Goal: Navigation & Orientation: Find specific page/section

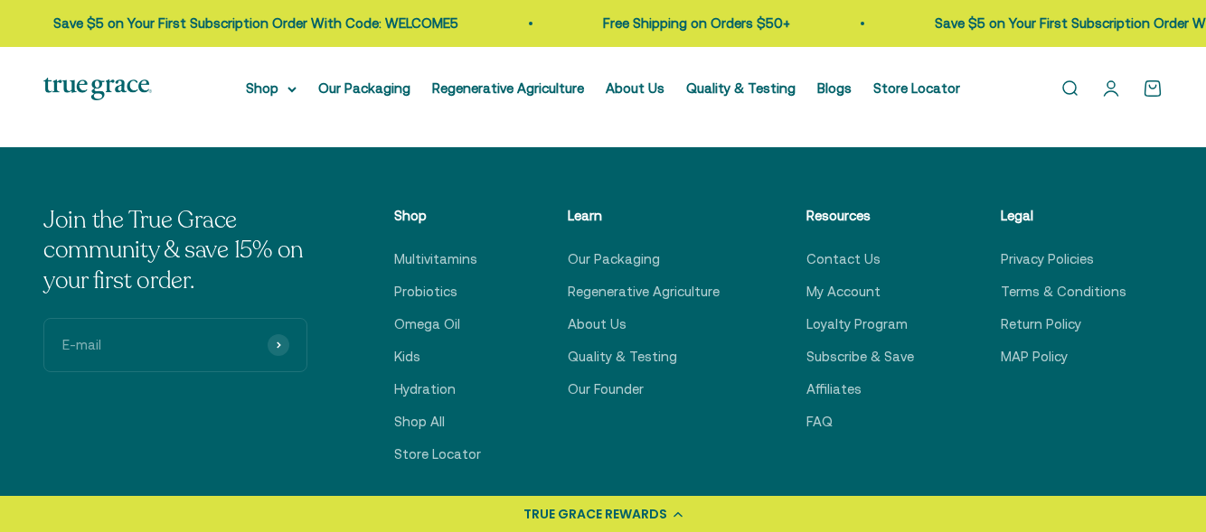
scroll to position [728, 0]
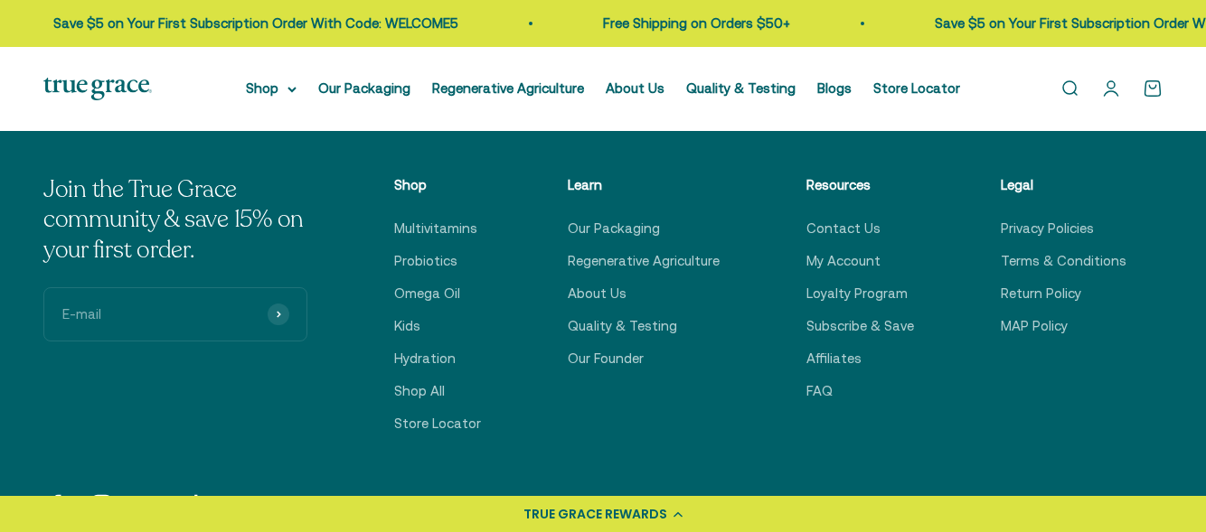
click at [1176, 247] on html "💰 Earn 1 point for every $1 you spend Join now Earn 25 points Already a member?…" at bounding box center [603, 128] width 1206 height 1713
click at [839, 229] on link "Contact Us" at bounding box center [843, 229] width 74 height 22
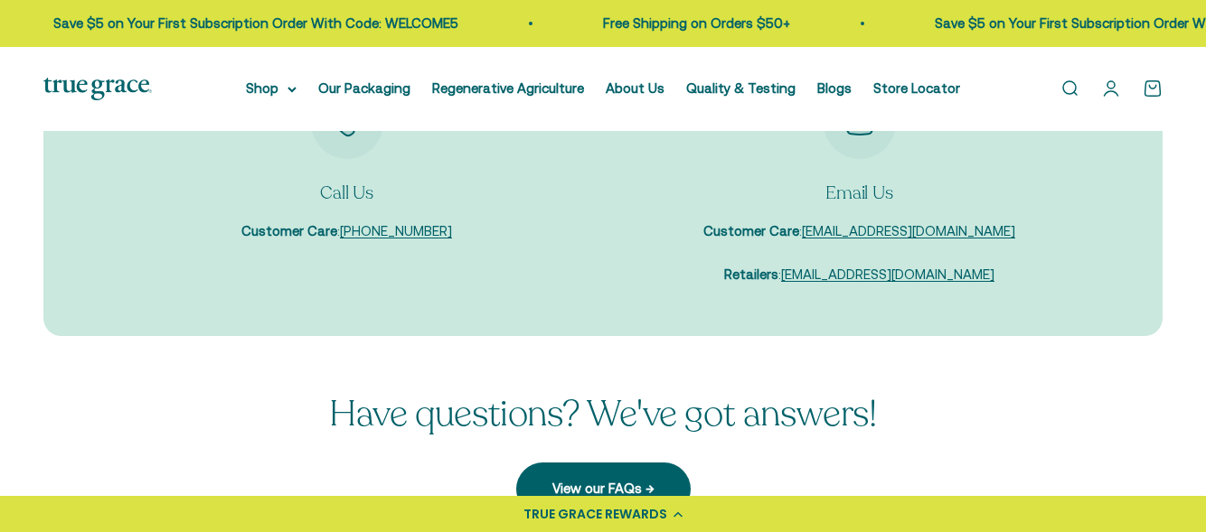
scroll to position [202, 0]
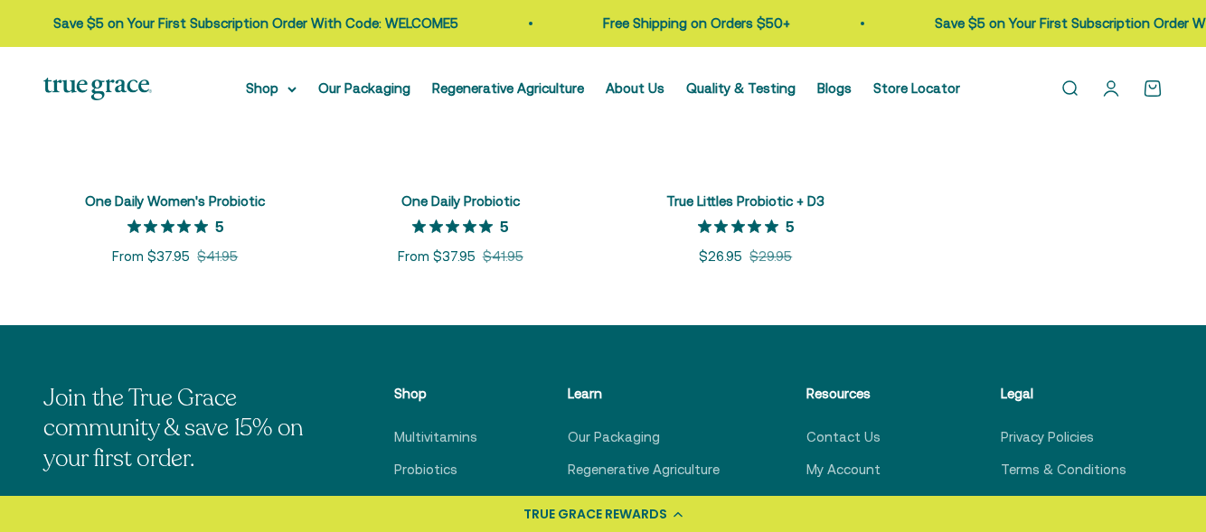
scroll to position [556, 0]
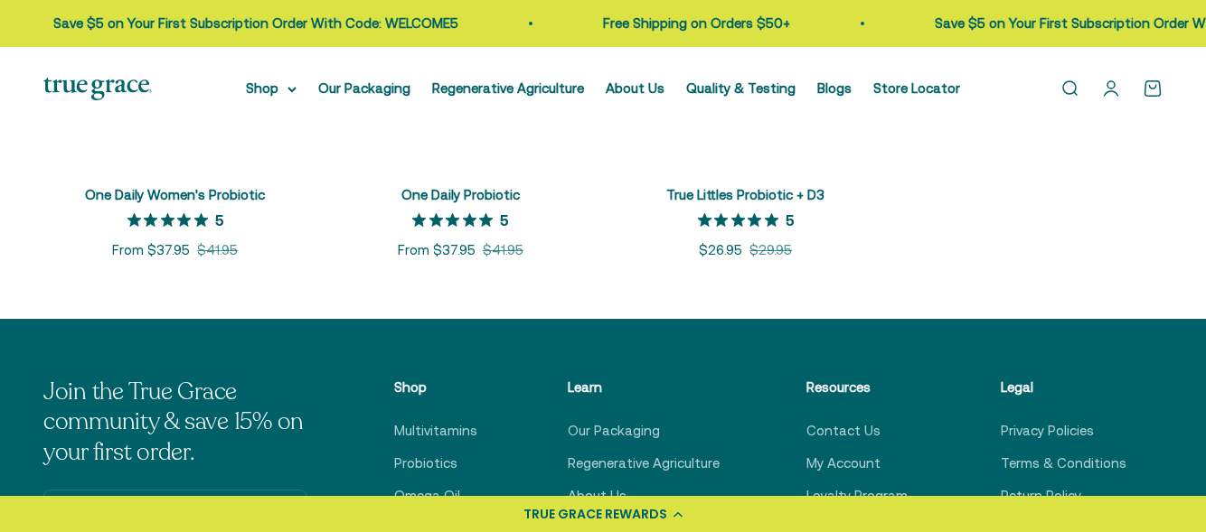
drag, startPoint x: 1214, startPoint y: 52, endPoint x: 1178, endPoint y: 213, distance: 164.7
click at [1178, 213] on html "💰 Earn 1 point for every $1 you spend Join now Earn 25 points Already a member?…" at bounding box center [603, 315] width 1206 height 1742
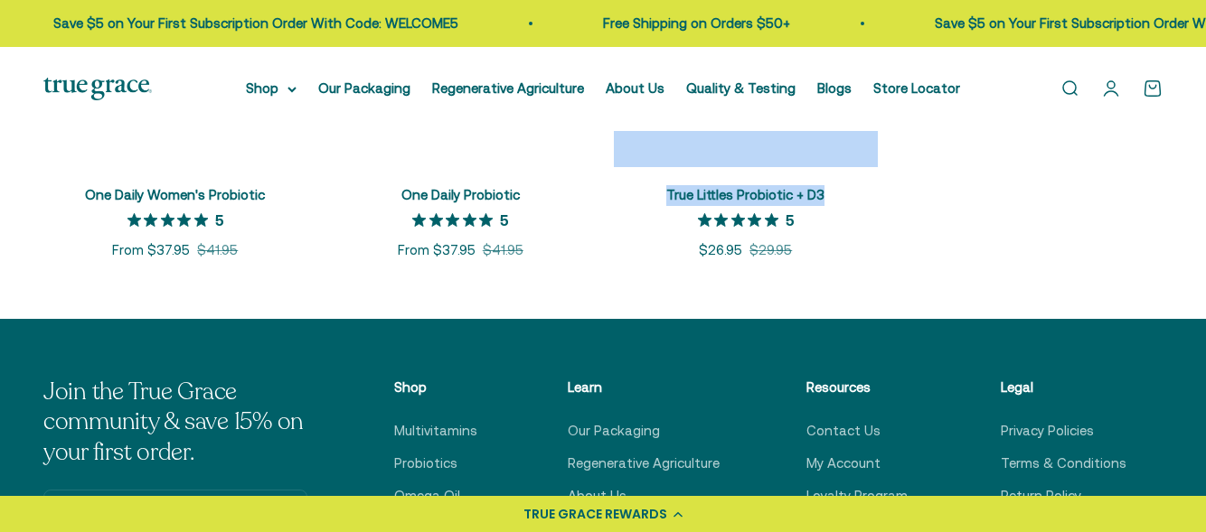
drag, startPoint x: 1178, startPoint y: 212, endPoint x: 1176, endPoint y: 163, distance: 49.8
click at [1176, 163] on scroll-carousel "+ Quick add One Daily Women's Probiotic 5 out of 5 star rating 5 Sale price Fro…" at bounding box center [603, 82] width 1206 height 357
click at [1124, 207] on product-list "+ Quick add One Daily Women's Probiotic 5 out of 5 star rating 5 Sale price Fro…" at bounding box center [602, 82] width 1119 height 357
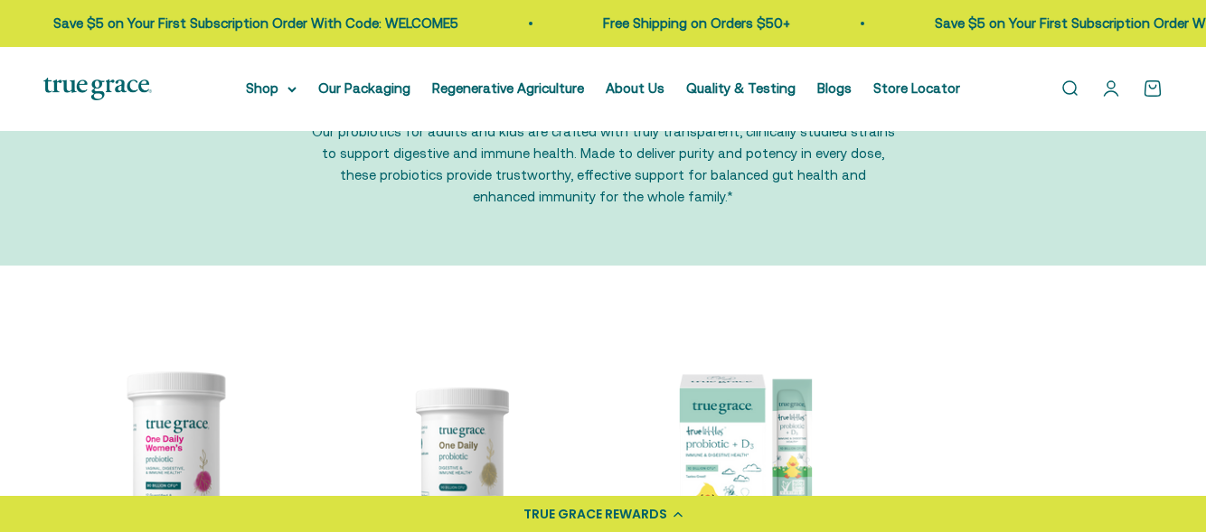
scroll to position [121, 0]
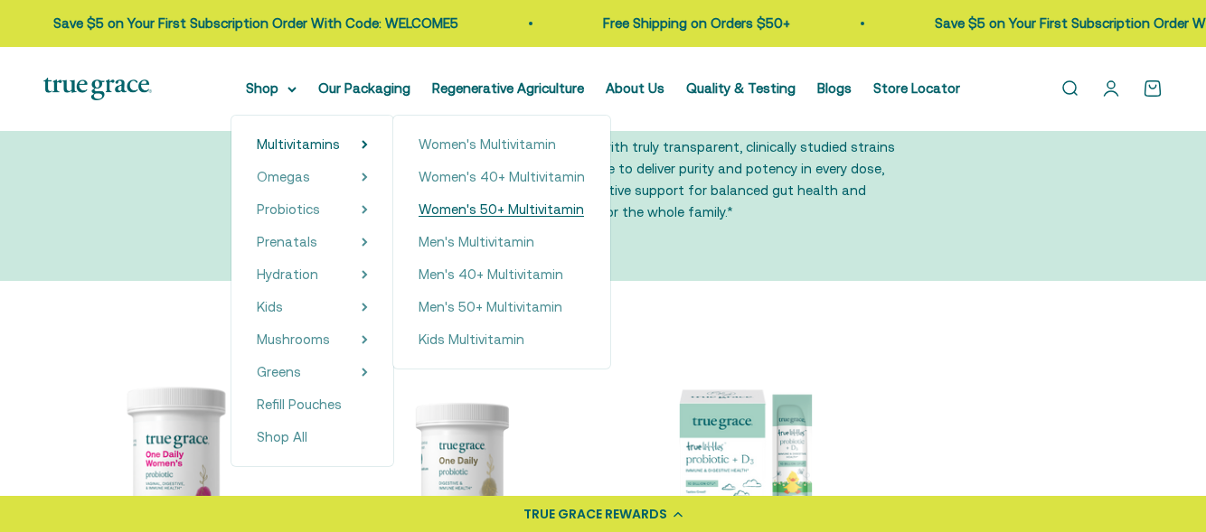
click at [465, 204] on span "Women's 50+ Multivitamin" at bounding box center [500, 209] width 165 height 15
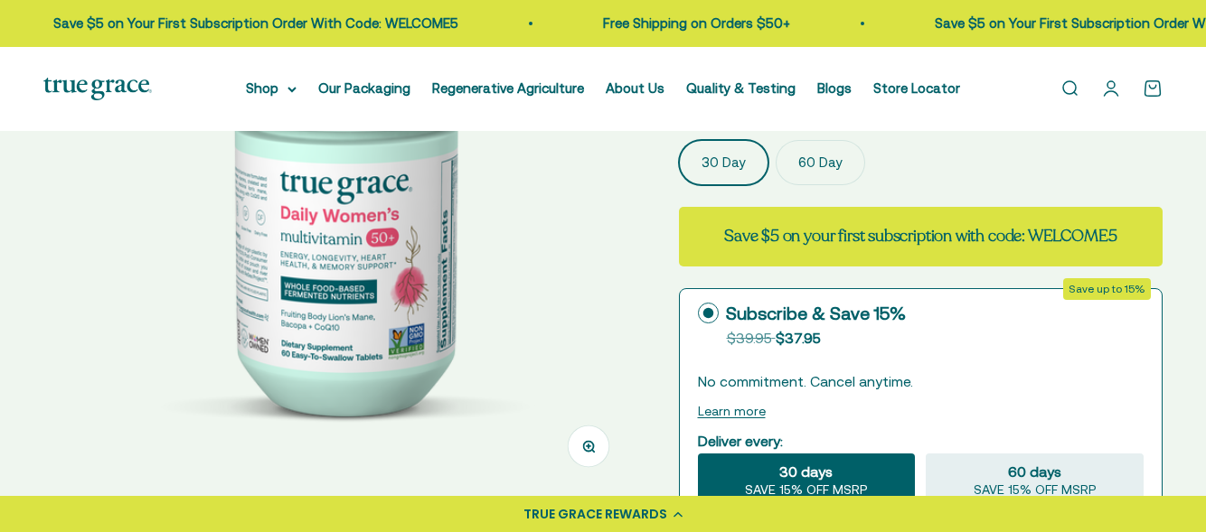
select select "3"
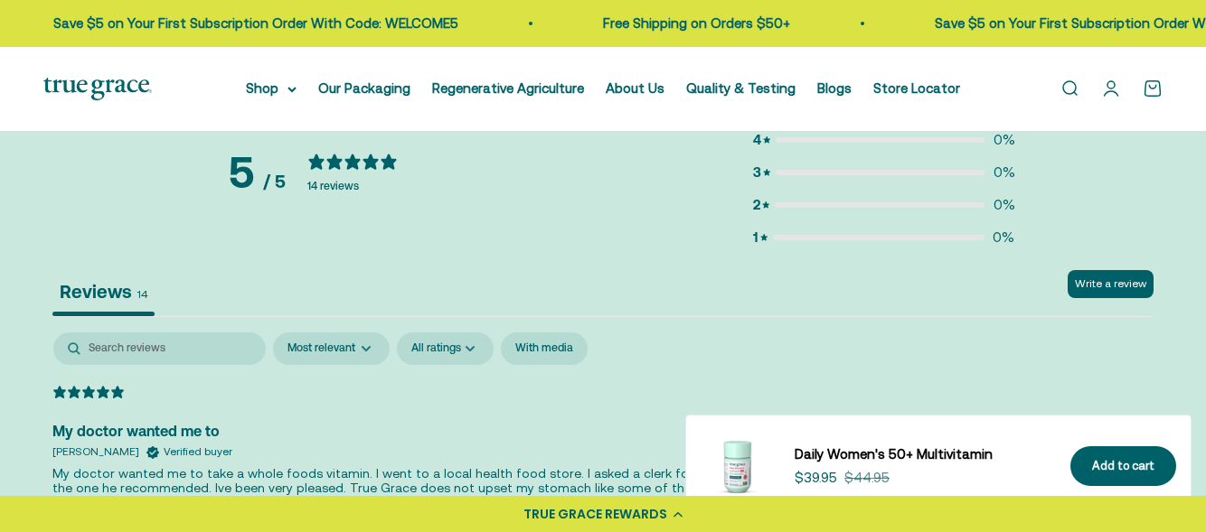
scroll to position [3632, 0]
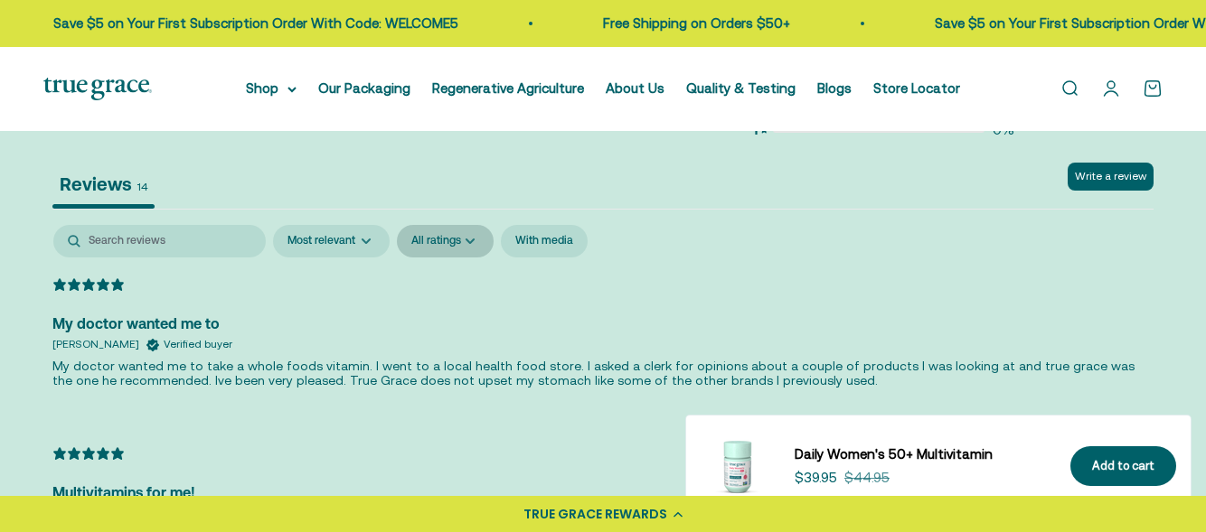
click at [461, 228] on select "All ratings 1 star 2 stars 3 stars 4 stars 5 stars" at bounding box center [445, 241] width 97 height 33
click at [397, 225] on select "All ratings 1 star 2 stars 3 stars 4 stars 5 stars" at bounding box center [445, 241] width 97 height 33
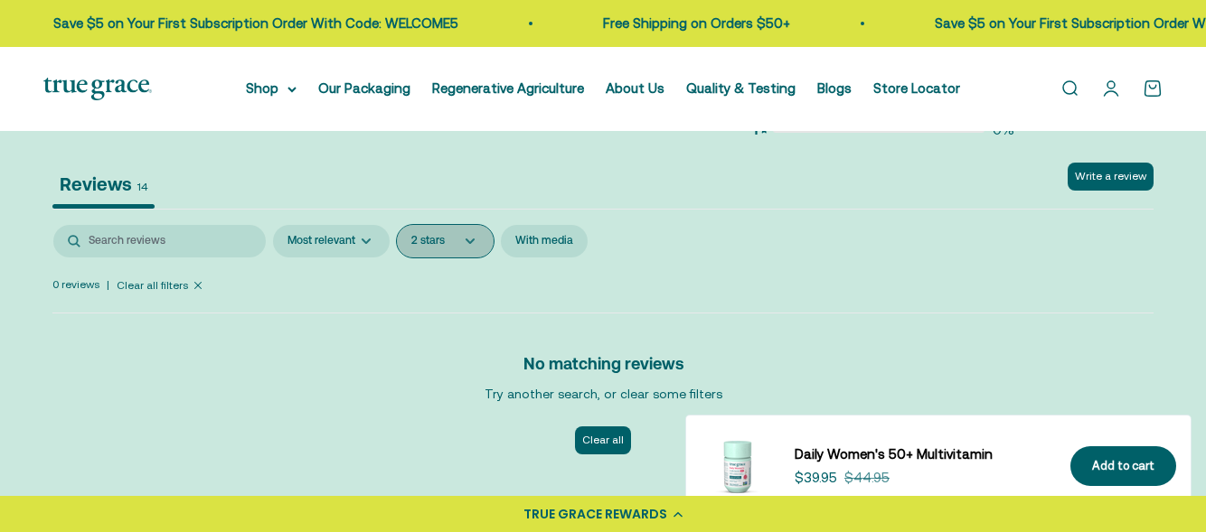
click at [461, 225] on select "All ratings 1 star 2 stars 3 stars 4 stars 5 stars" at bounding box center [445, 241] width 97 height 33
click at [397, 225] on select "All ratings 1 star 2 stars 3 stars 4 stars 5 stars" at bounding box center [445, 241] width 97 height 33
click at [467, 225] on select "All ratings 1 star 2 stars 3 stars 4 stars 5 stars" at bounding box center [445, 241] width 97 height 33
click at [397, 225] on select "All ratings 1 star 2 stars 3 stars 4 stars 5 stars" at bounding box center [445, 241] width 97 height 33
click at [478, 225] on select "All ratings 1 star 2 stars 3 stars 4 stars 5 stars" at bounding box center [445, 241] width 97 height 33
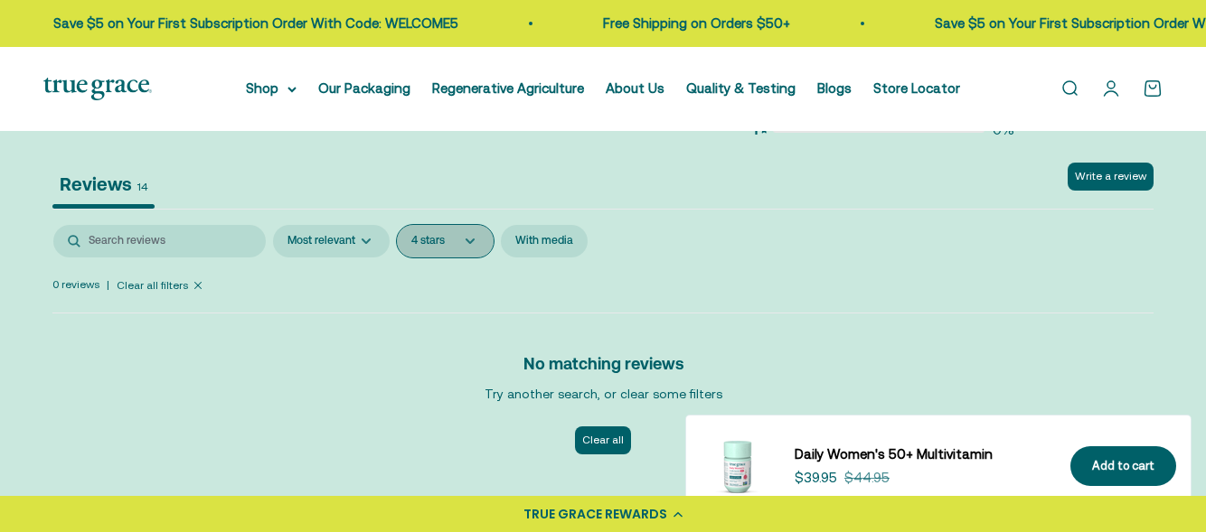
click at [397, 225] on select "All ratings 1 star 2 stars 3 stars 4 stars 5 stars" at bounding box center [445, 241] width 97 height 33
click at [466, 225] on select "All ratings 1 star 2 stars 3 stars 4 stars 5 stars" at bounding box center [445, 241] width 97 height 33
select select "0"
click at [397, 225] on select "All ratings 1 star 2 stars 3 stars 4 stars 5 stars" at bounding box center [445, 241] width 97 height 33
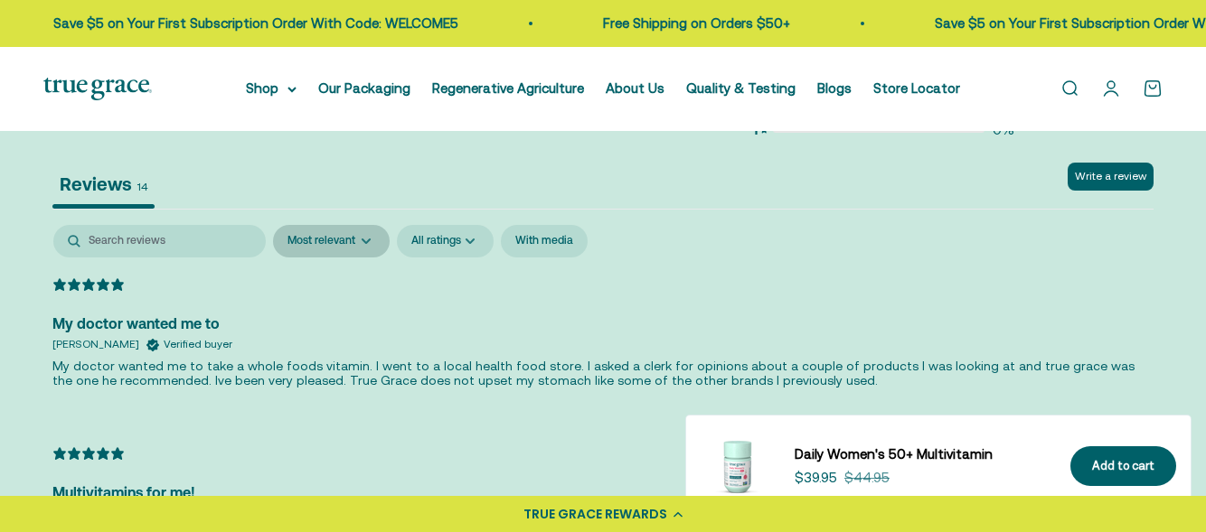
click at [362, 225] on select "Most recent Highest rating Lowest rating Most relevant" at bounding box center [331, 241] width 117 height 33
click at [273, 225] on select "Most recent Highest rating Lowest rating Most relevant" at bounding box center [331, 241] width 117 height 33
click at [351, 225] on select "Most recent Highest rating Lowest rating Most relevant" at bounding box center [331, 241] width 117 height 33
select select "0"
click at [273, 225] on select "Most recent Highest rating Lowest rating Most relevant" at bounding box center [331, 241] width 117 height 33
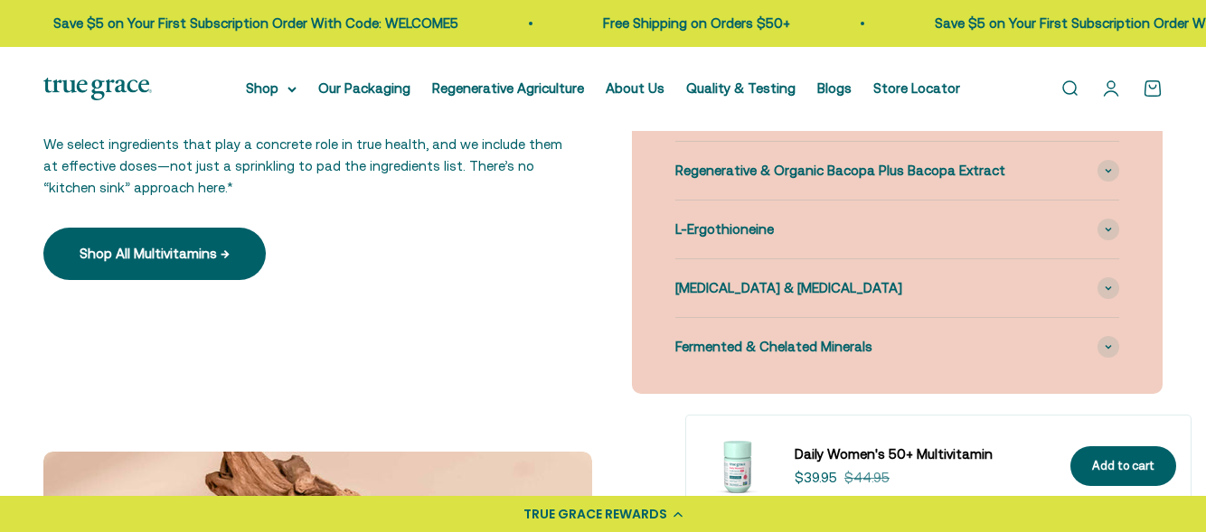
scroll to position [1779, 0]
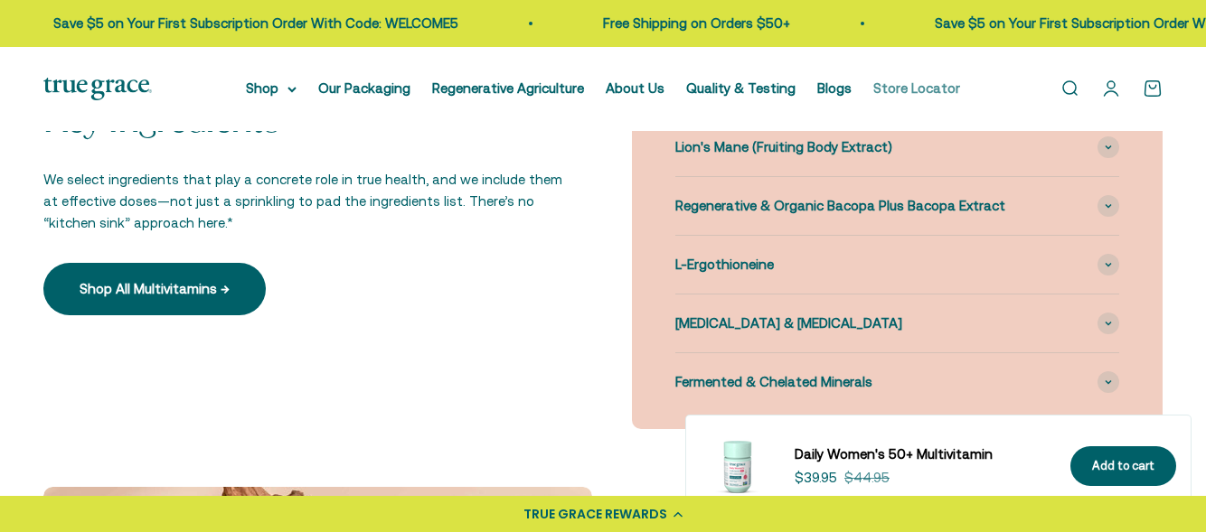
click at [874, 88] on link "Store Locator" at bounding box center [916, 87] width 87 height 15
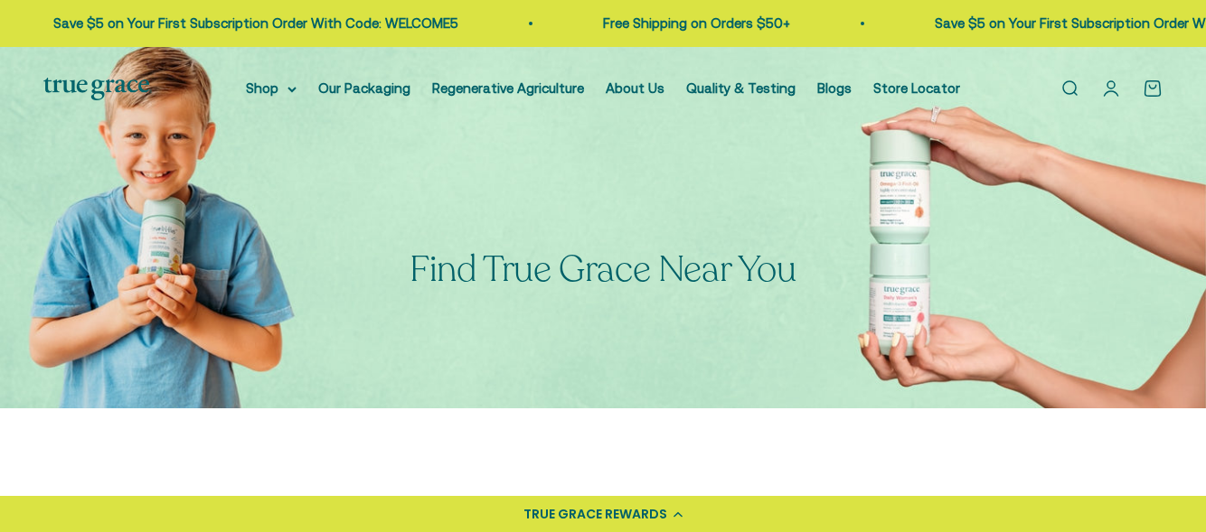
scroll to position [171, 0]
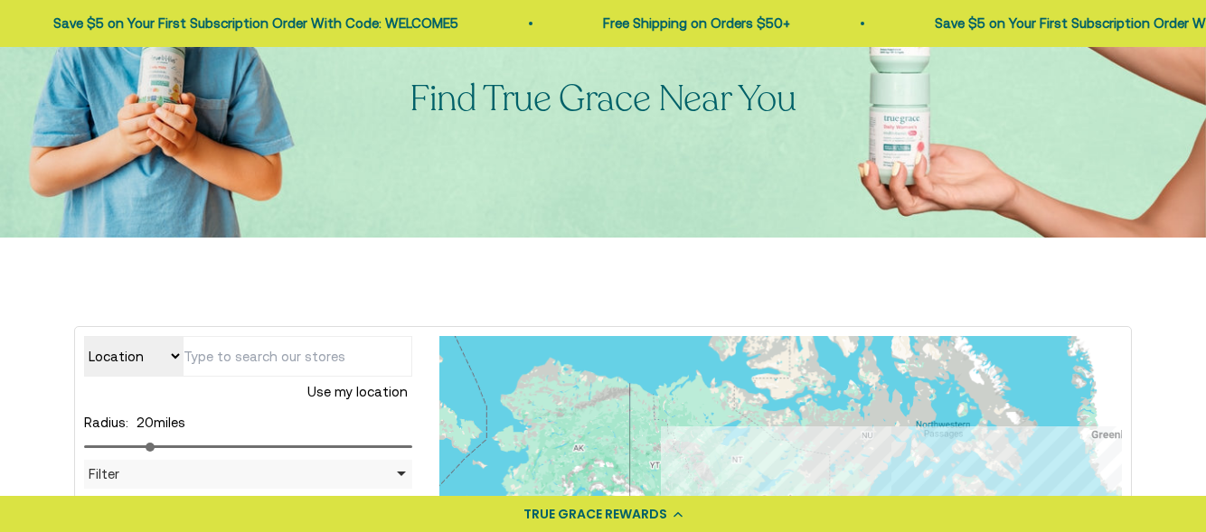
drag, startPoint x: 1206, startPoint y: 71, endPoint x: 1154, endPoint y: 162, distance: 104.5
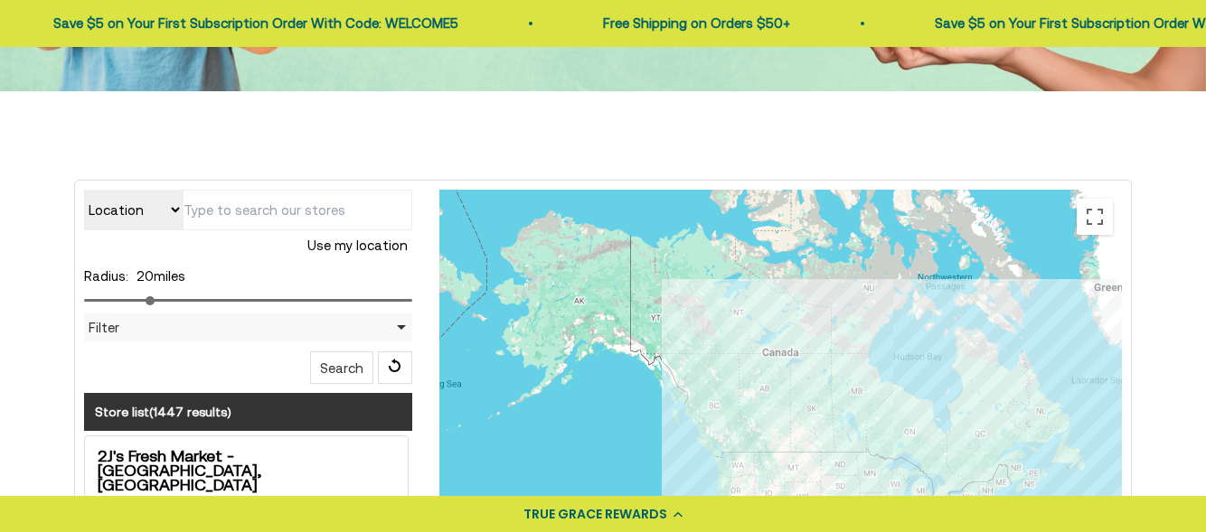
click at [176, 211] on select "Location Store name" at bounding box center [133, 210] width 99 height 41
click at [84, 190] on select "Location Store name" at bounding box center [133, 210] width 99 height 41
click at [302, 211] on input "text" at bounding box center [298, 210] width 230 height 41
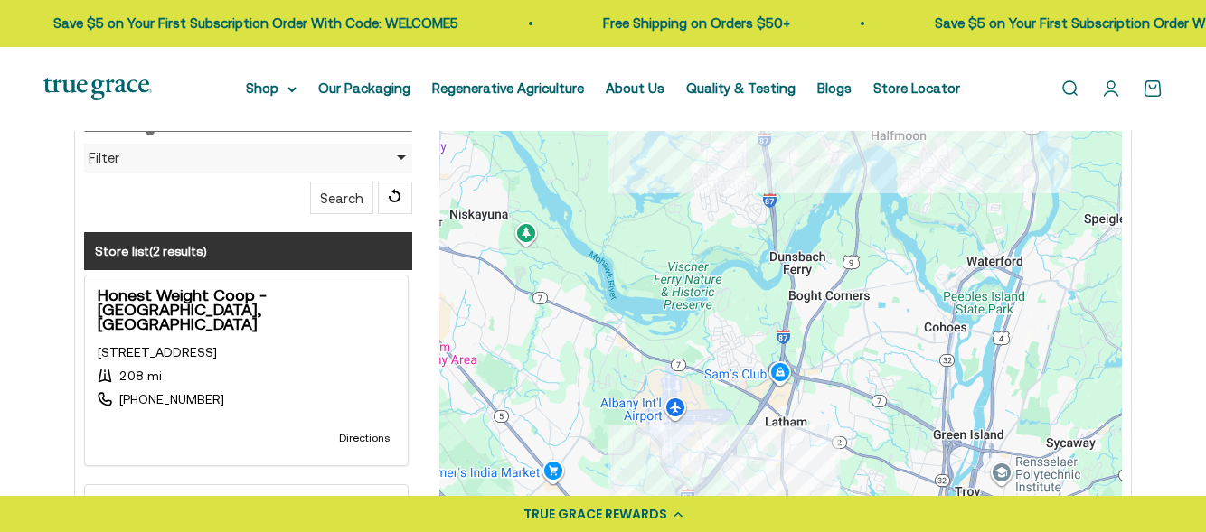
scroll to position [535, 0]
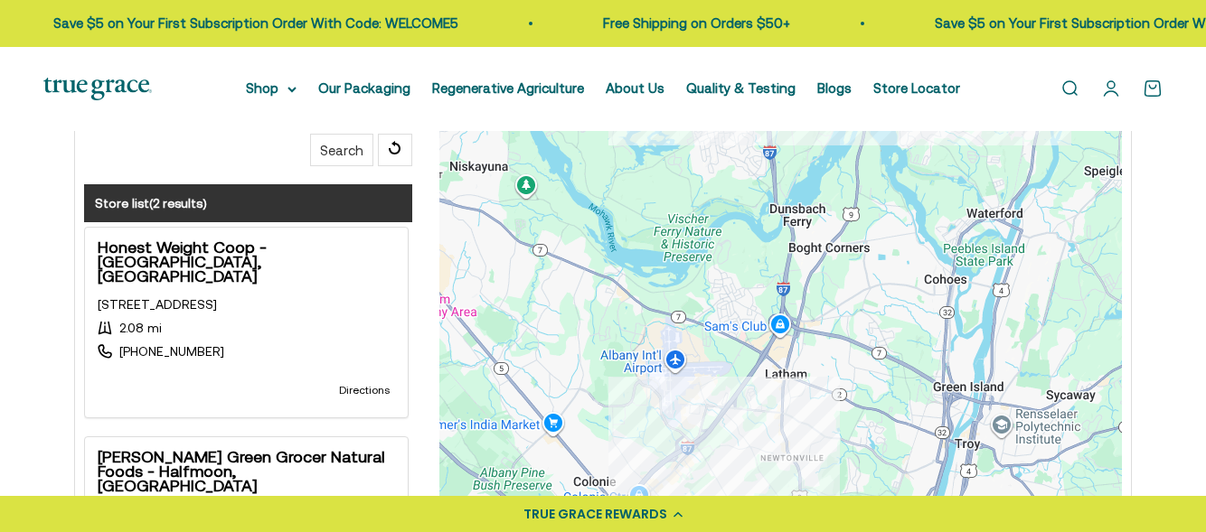
click at [1197, 190] on div "Location Store name [GEOGRAPHIC_DATA], [GEOGRAPHIC_DATA], [GEOGRAPHIC_DATA] Use…" at bounding box center [603, 331] width 1206 height 916
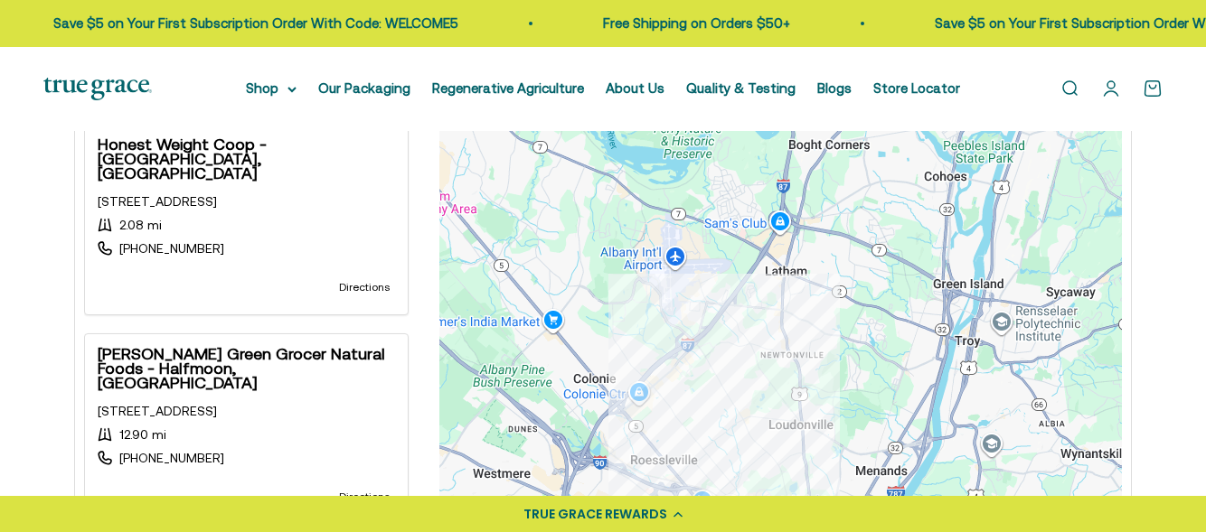
scroll to position [626, 0]
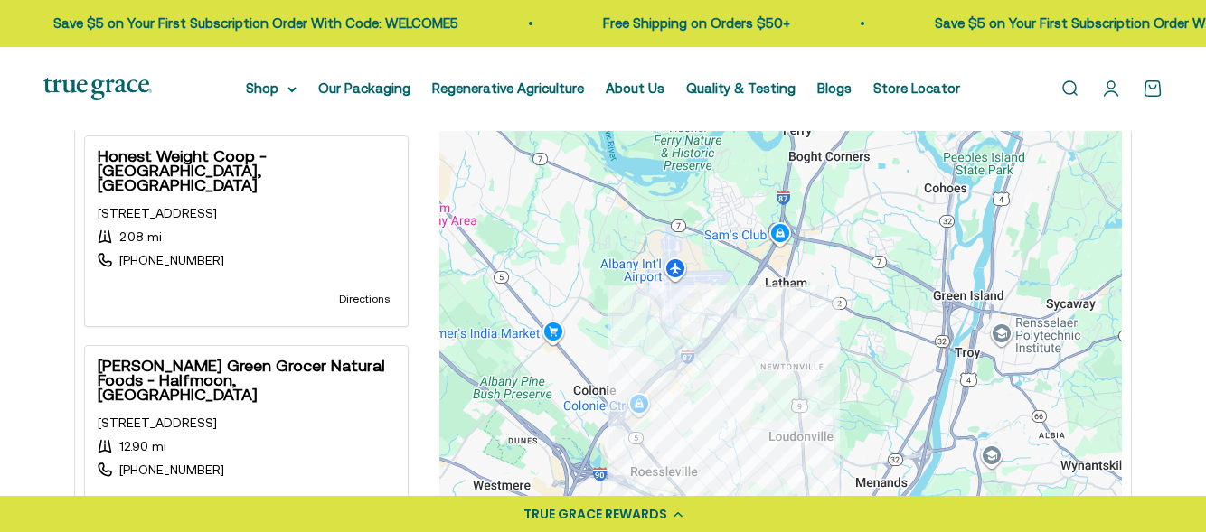
drag, startPoint x: 1202, startPoint y: 179, endPoint x: 1205, endPoint y: 155, distance: 23.7
click at [1205, 155] on div "Location Store name [GEOGRAPHIC_DATA], [GEOGRAPHIC_DATA], [GEOGRAPHIC_DATA] Use…" at bounding box center [603, 240] width 1206 height 916
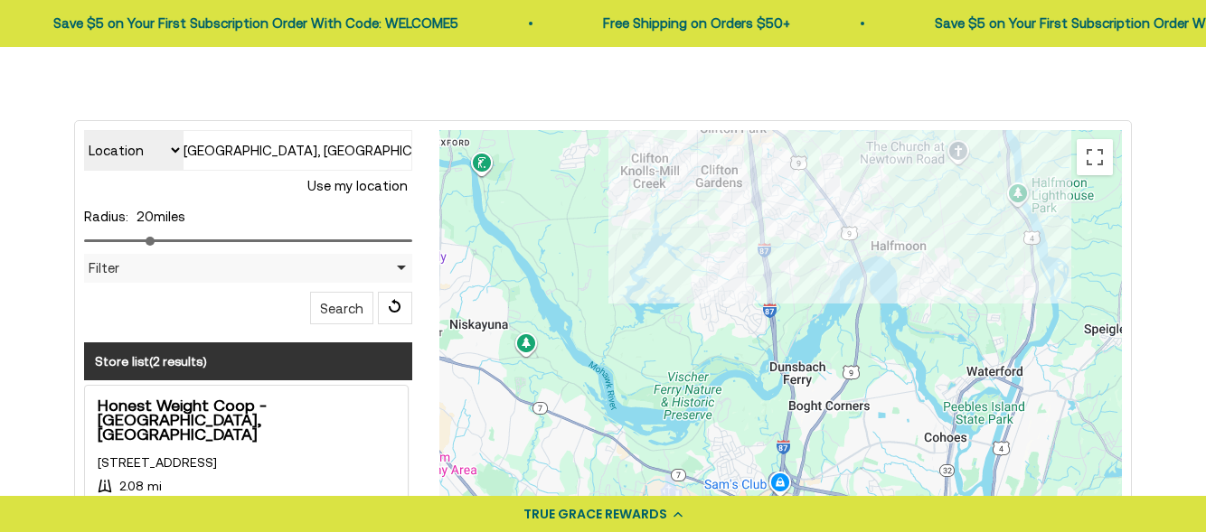
scroll to position [361, 0]
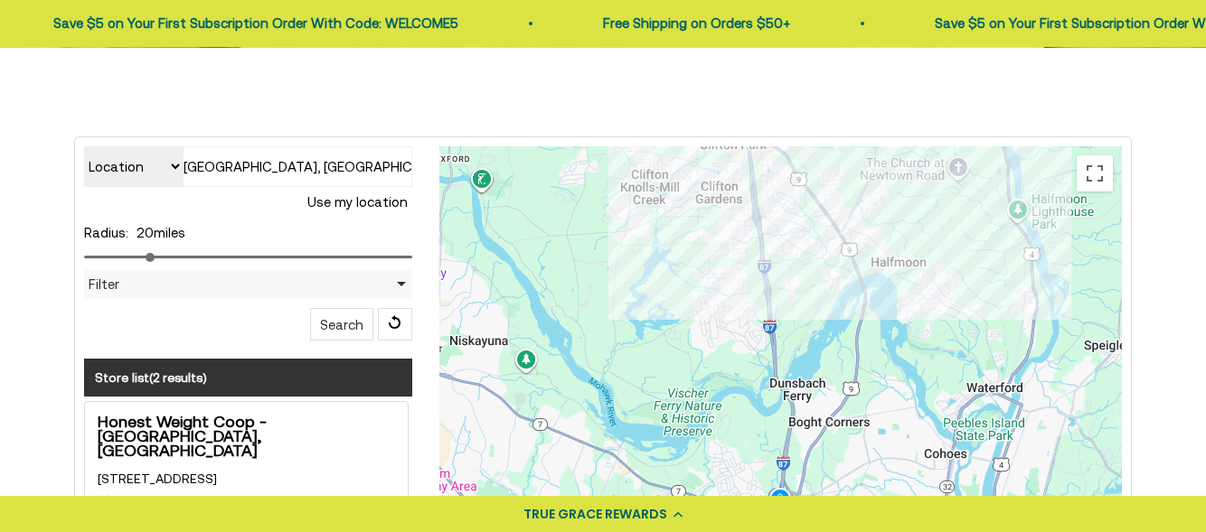
click at [188, 161] on input "[GEOGRAPHIC_DATA], [GEOGRAPHIC_DATA] 12210, [GEOGRAPHIC_DATA]" at bounding box center [298, 166] width 230 height 41
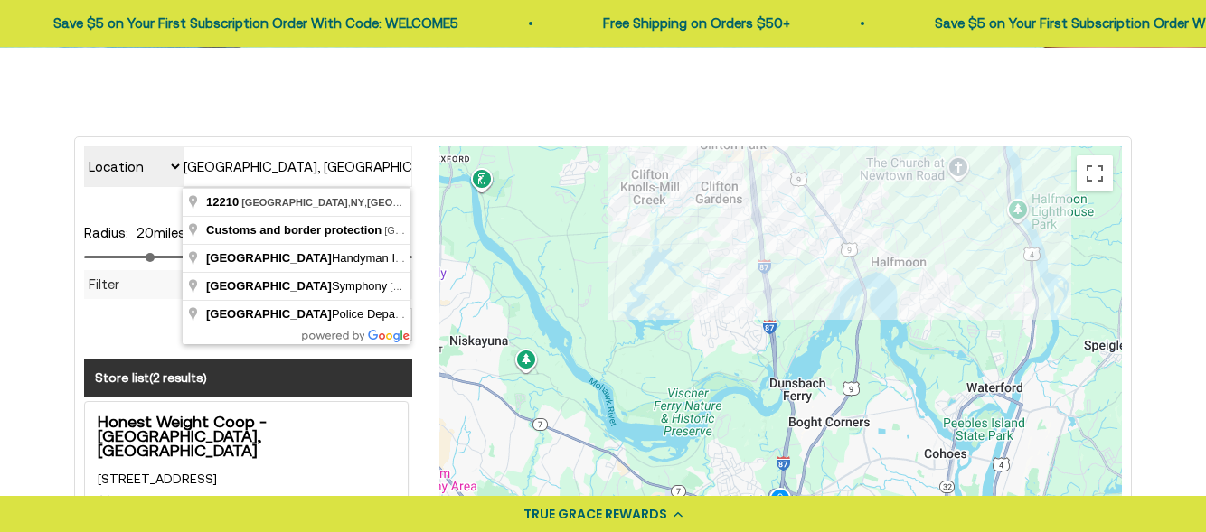
click at [186, 163] on input "[GEOGRAPHIC_DATA], [GEOGRAPHIC_DATA] 12210, [GEOGRAPHIC_DATA]" at bounding box center [298, 166] width 230 height 41
type input "A"
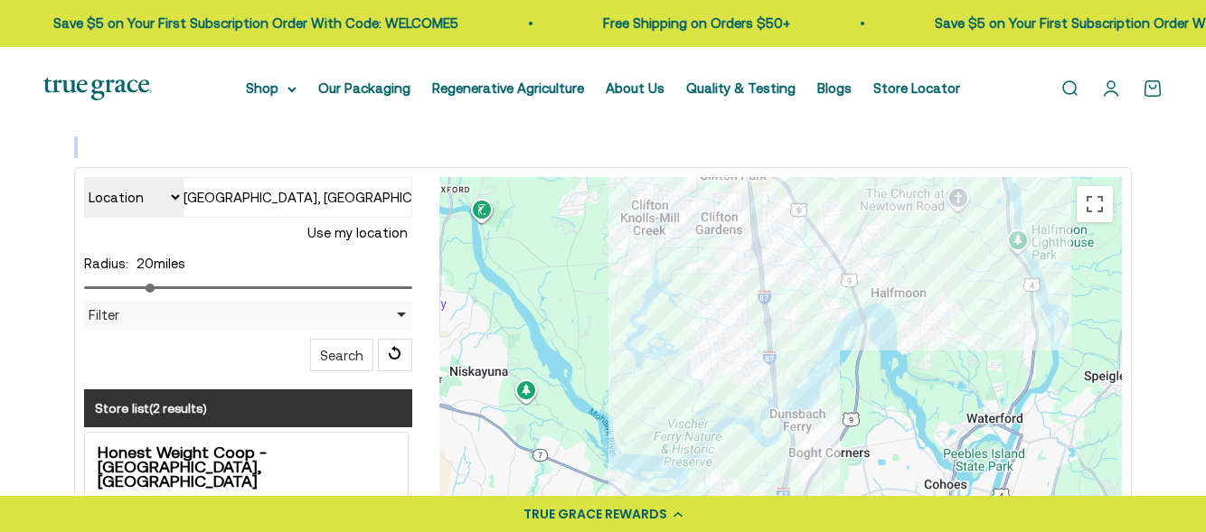
scroll to position [0, 0]
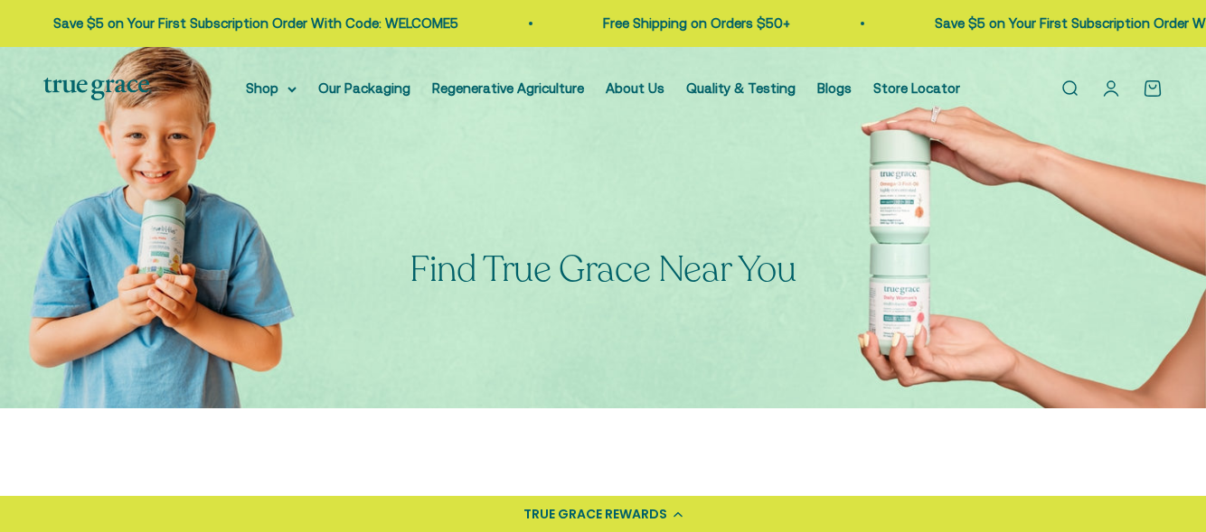
drag, startPoint x: 1197, startPoint y: 165, endPoint x: 1195, endPoint y: 138, distance: 27.2
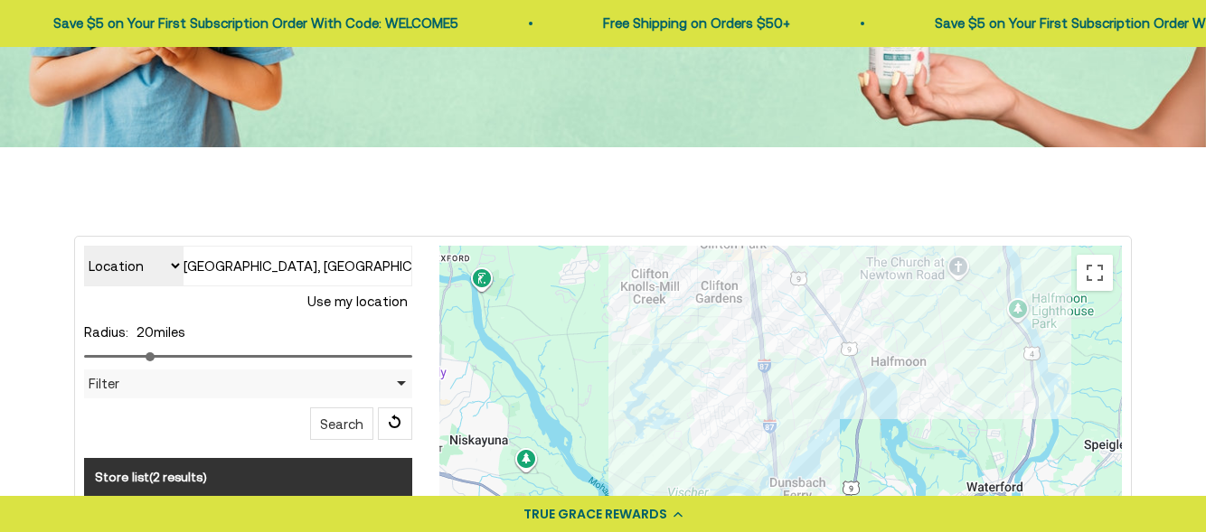
scroll to position [333, 0]
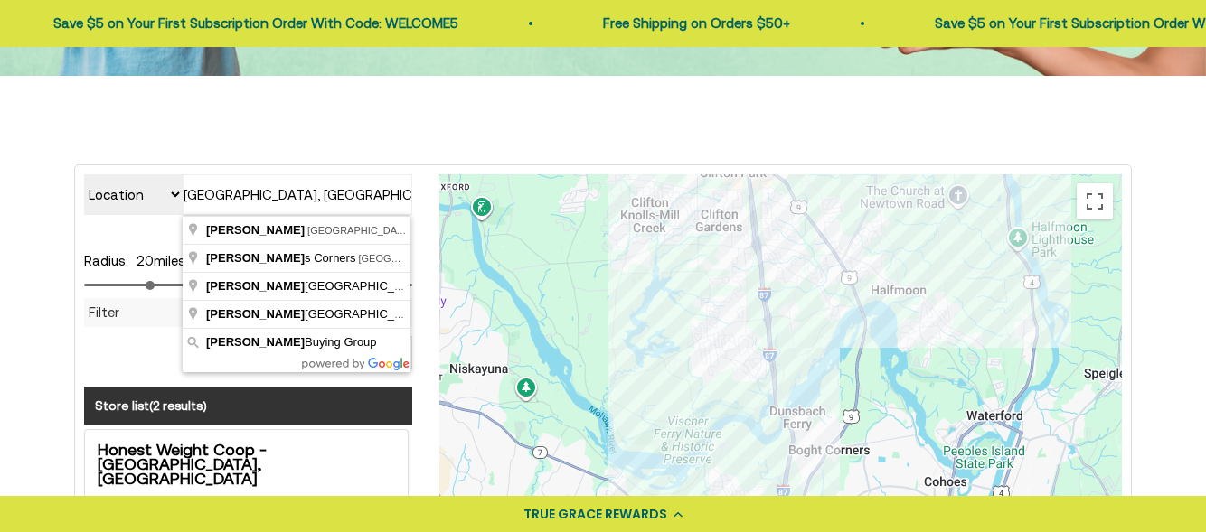
click at [184, 184] on input "[GEOGRAPHIC_DATA], [GEOGRAPHIC_DATA], [GEOGRAPHIC_DATA]" at bounding box center [298, 194] width 230 height 41
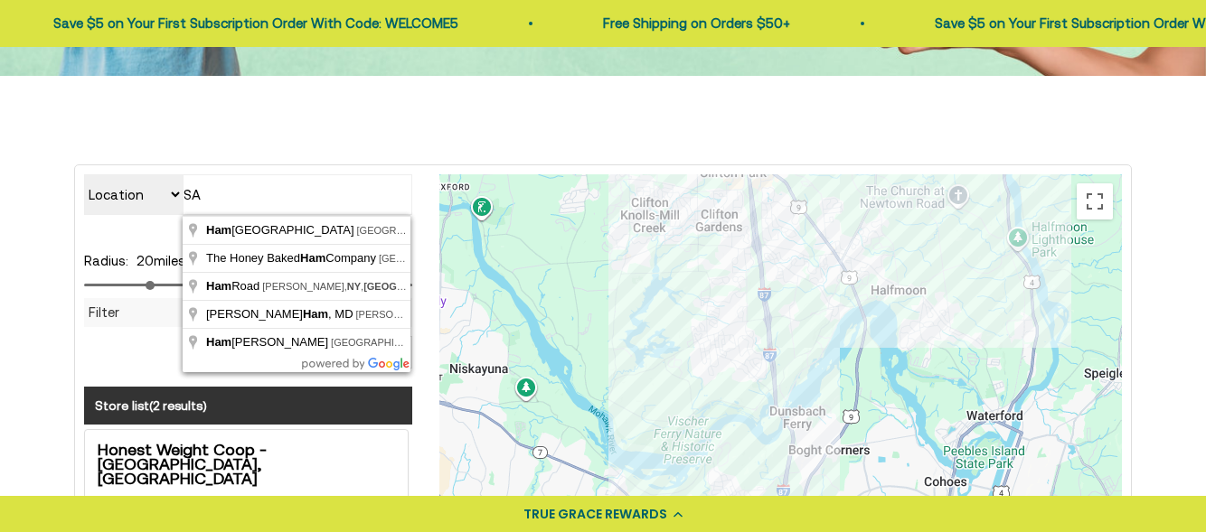
type input "A"
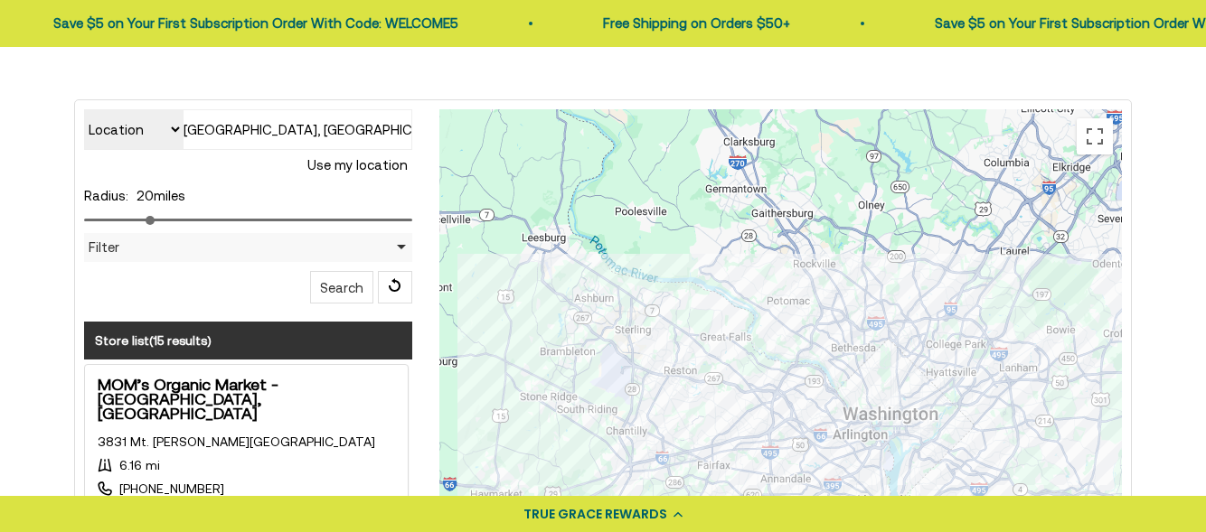
scroll to position [402, 0]
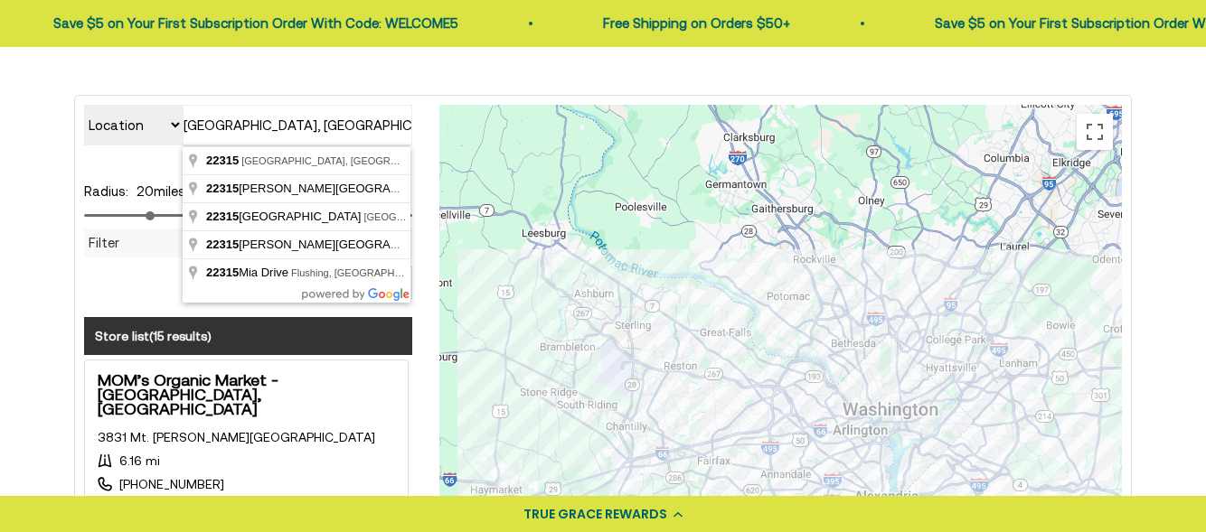
click at [190, 119] on input "[GEOGRAPHIC_DATA], [GEOGRAPHIC_DATA]" at bounding box center [298, 125] width 230 height 41
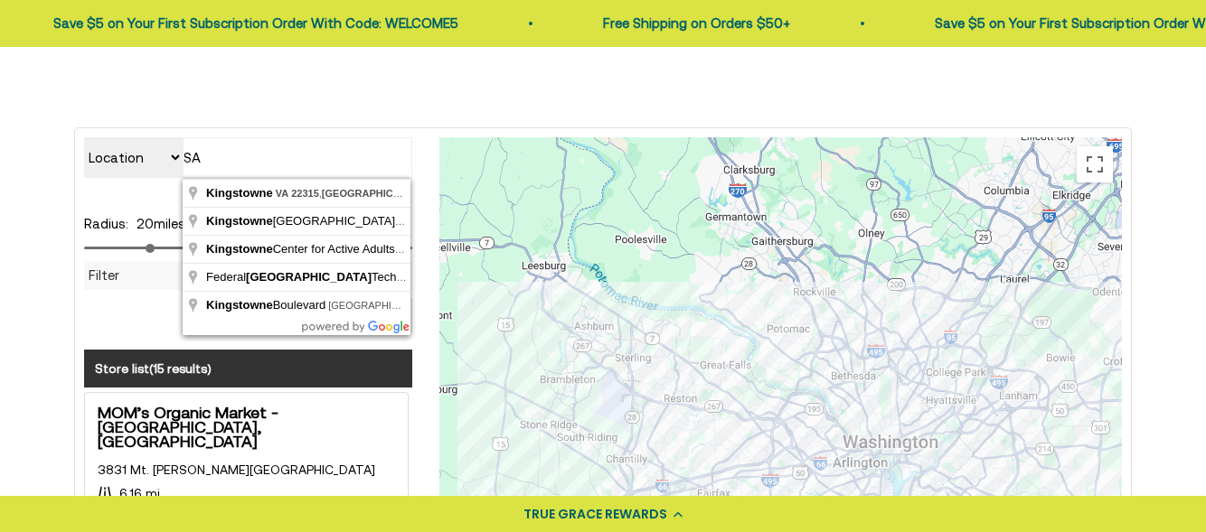
type input "A"
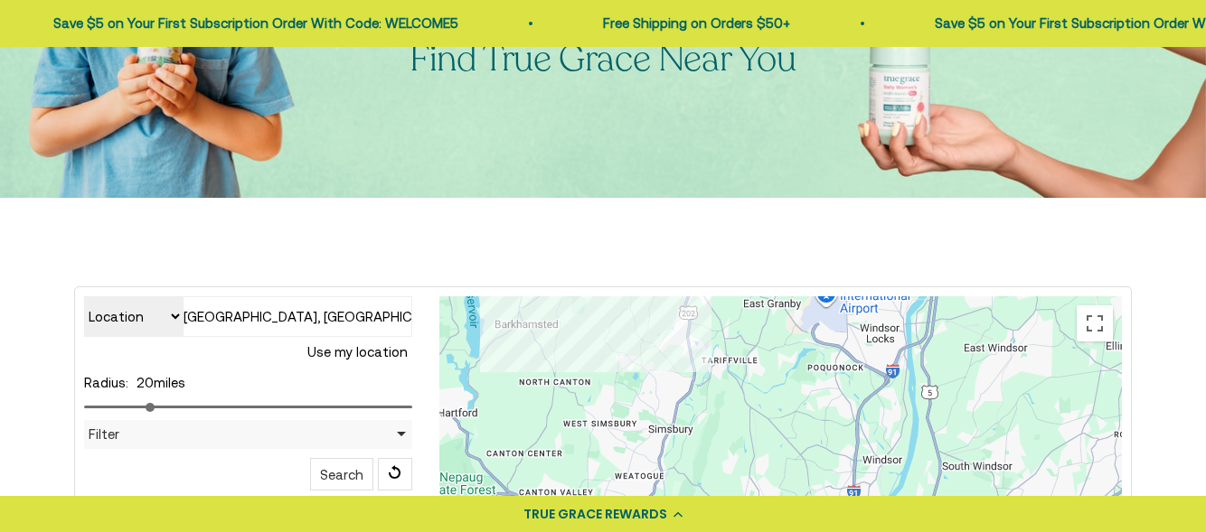
scroll to position [104, 0]
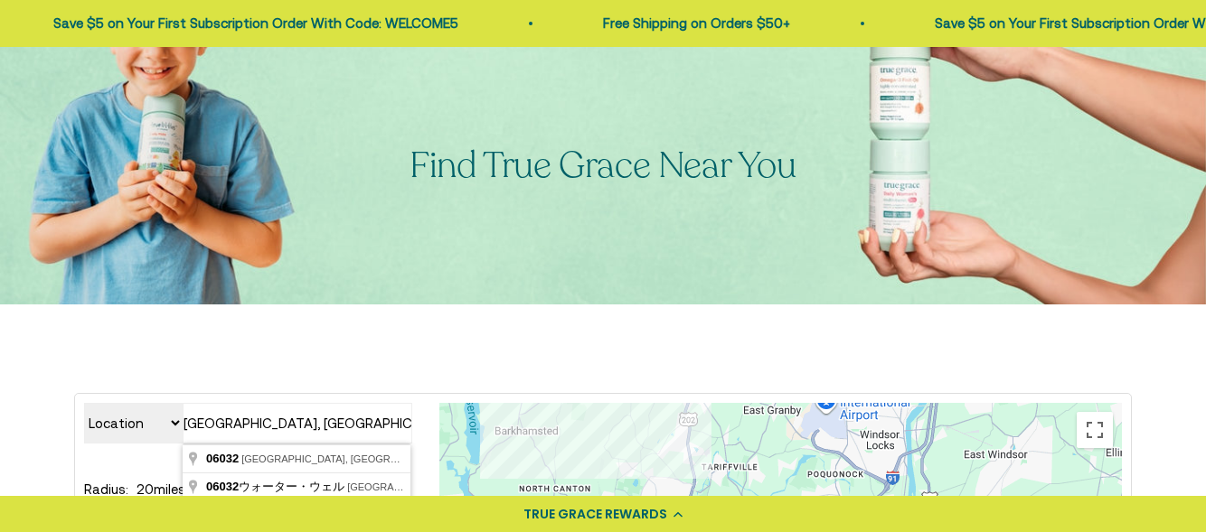
click at [183, 414] on input "[GEOGRAPHIC_DATA], [GEOGRAPHIC_DATA]" at bounding box center [298, 423] width 230 height 41
type input "A"
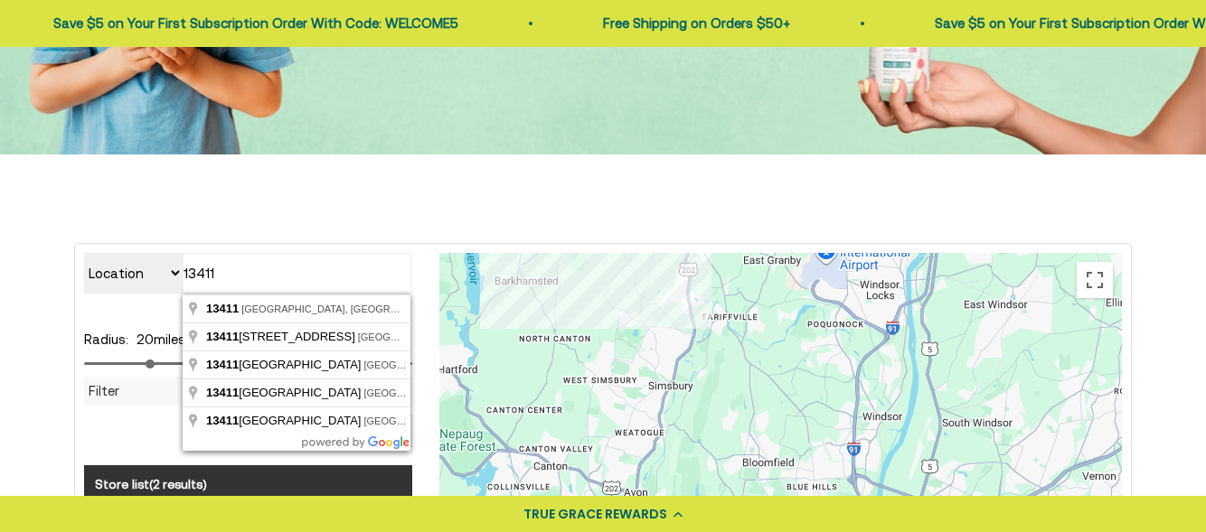
scroll to position [282, 0]
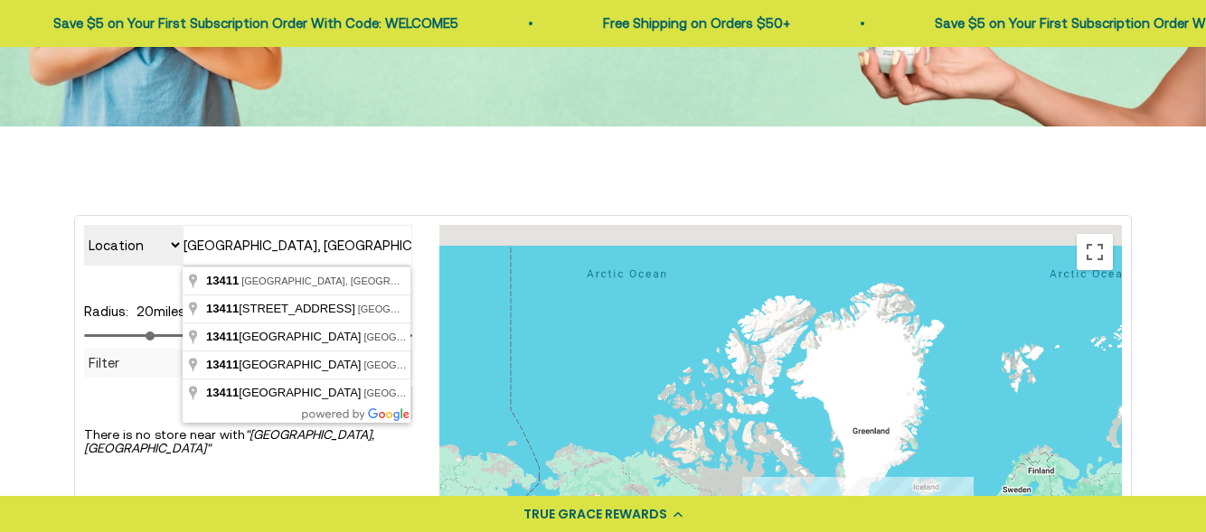
click at [186, 239] on input "[GEOGRAPHIC_DATA], [GEOGRAPHIC_DATA]" at bounding box center [298, 245] width 230 height 41
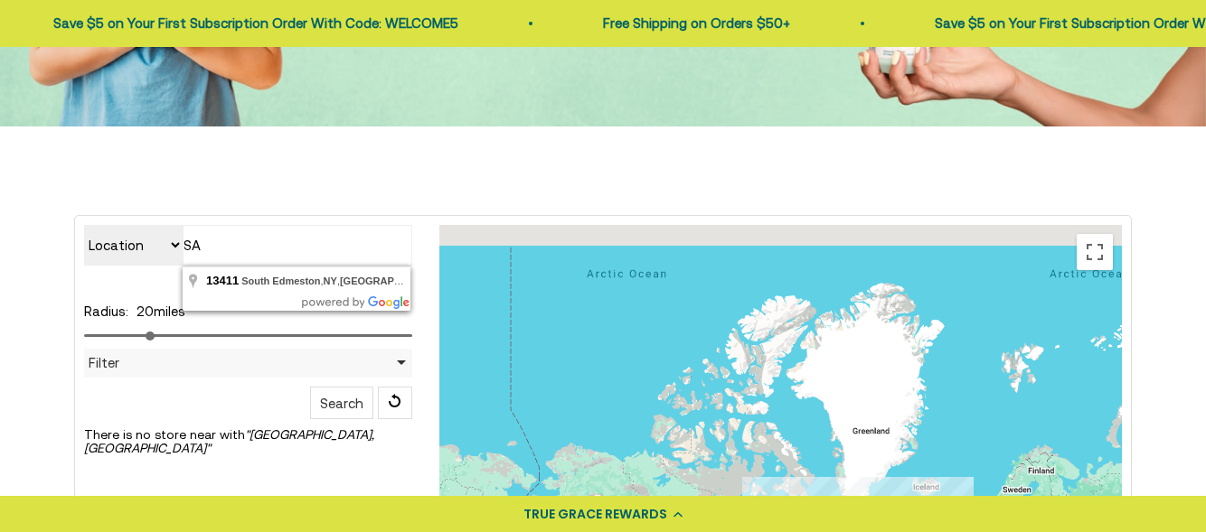
type input "A"
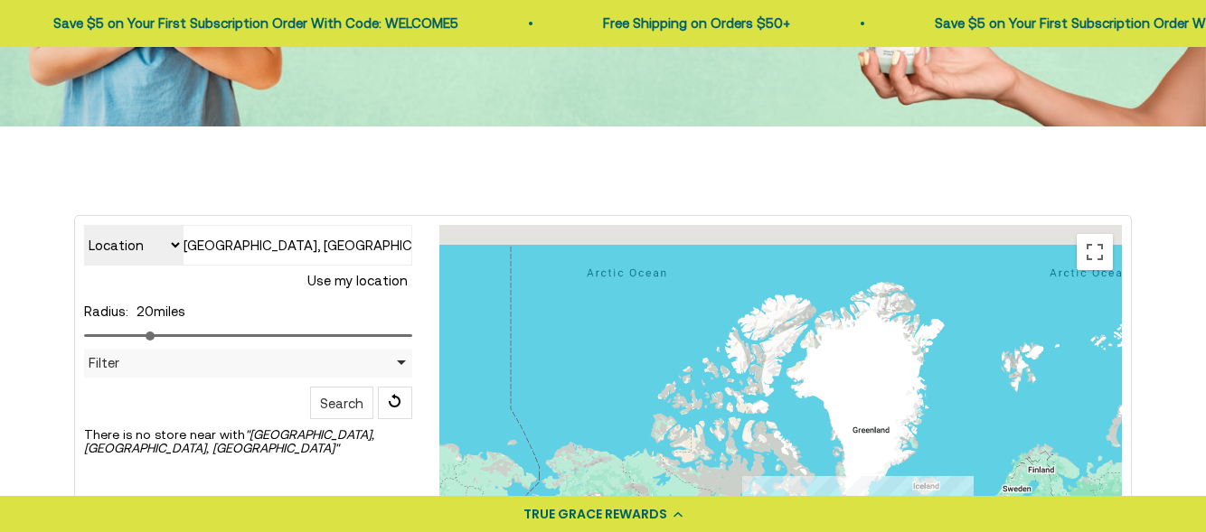
click at [185, 235] on input "[GEOGRAPHIC_DATA], [GEOGRAPHIC_DATA], [GEOGRAPHIC_DATA]" at bounding box center [298, 245] width 230 height 41
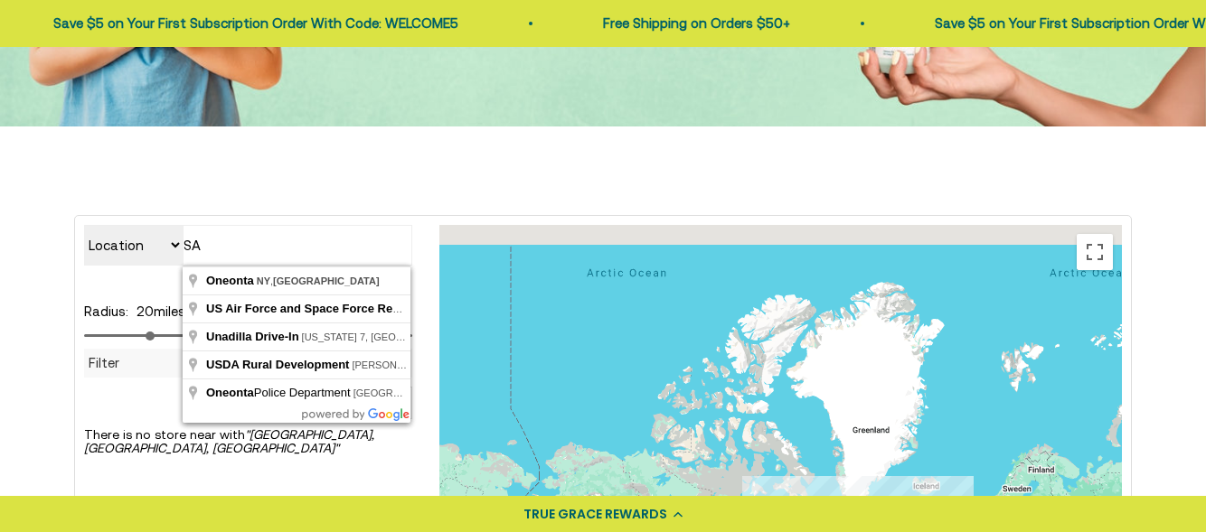
type input "A"
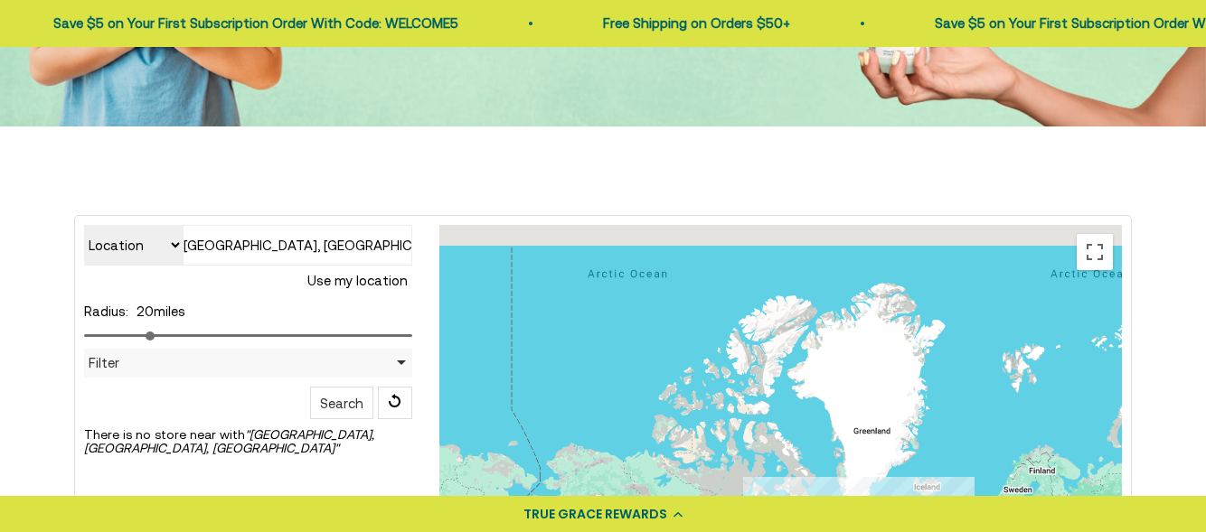
click at [187, 237] on input "[GEOGRAPHIC_DATA], [GEOGRAPHIC_DATA], [GEOGRAPHIC_DATA]" at bounding box center [298, 245] width 230 height 41
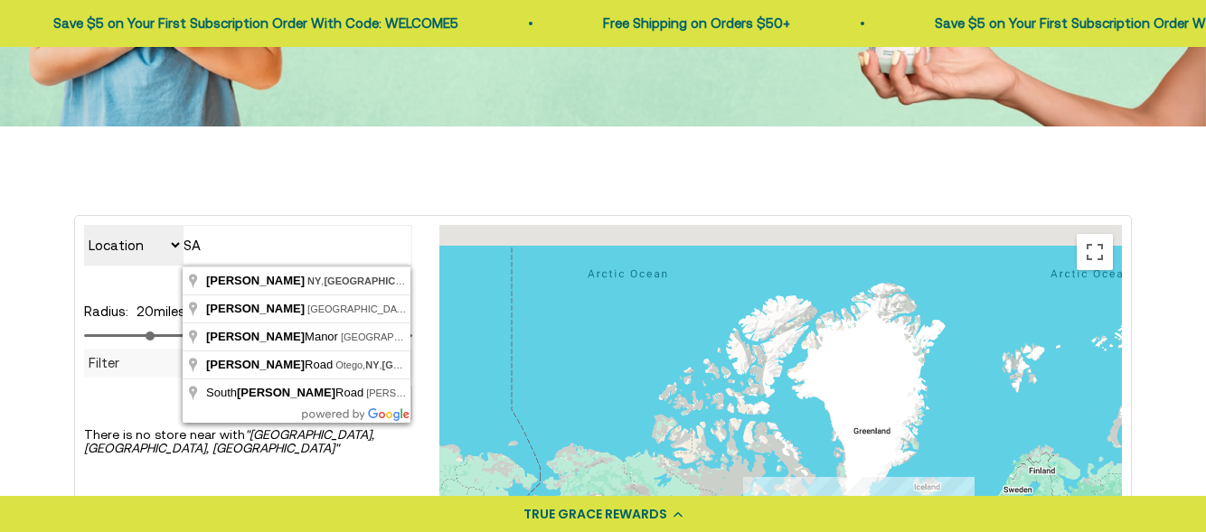
type input "A"
